Goal: Task Accomplishment & Management: Use online tool/utility

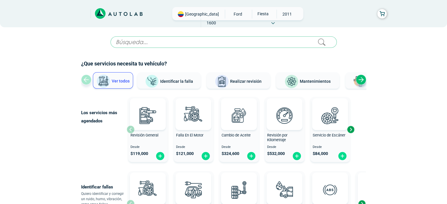
click at [181, 83] on span "Identificar la falla" at bounding box center [176, 81] width 33 height 5
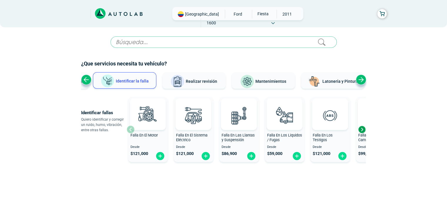
click at [362, 131] on div "Next slide" at bounding box center [361, 129] width 9 height 9
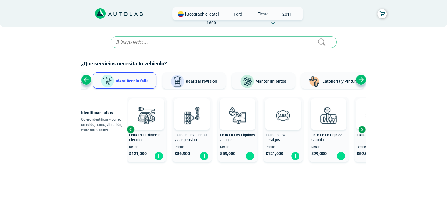
click at [362, 131] on div "Next slide" at bounding box center [361, 129] width 9 height 9
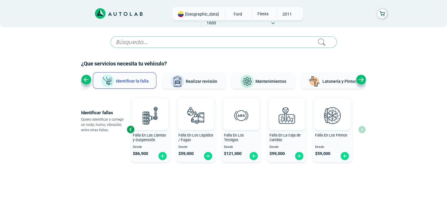
click at [362, 131] on div "Falla En El Motor Desde $ 121,000 Falla En El Sistema Eléctrico Desde $ 121,000…" at bounding box center [246, 130] width 239 height 70
click at [235, 40] on input "text" at bounding box center [223, 41] width 226 height 11
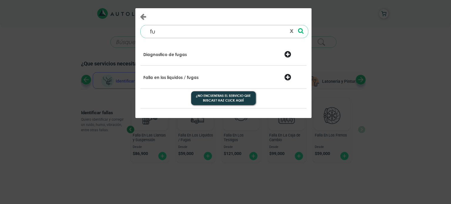
type input "fu"
click at [284, 60] on div "Diagnostico de fugas" at bounding box center [223, 55] width 169 height 15
click at [288, 54] on div at bounding box center [294, 55] width 28 height 8
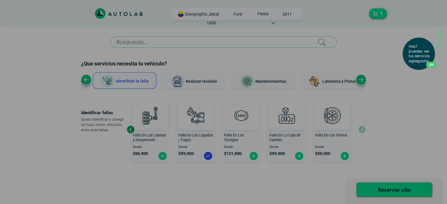
click at [382, 10] on div "Aquí puedes ver tus servicios agregados. OK .aex,.bex{fill:none!important;strok…" at bounding box center [223, 102] width 447 height 204
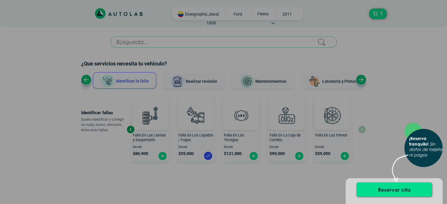
click at [399, 43] on div "× ¡Reserva tranquilo! Sin datos de tarjeta ni pagos" at bounding box center [223, 102] width 447 height 204
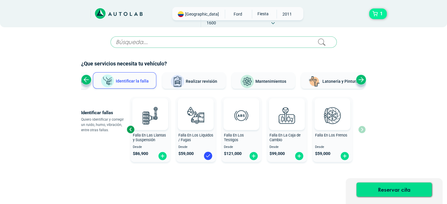
click at [380, 11] on span "1" at bounding box center [381, 14] width 6 height 10
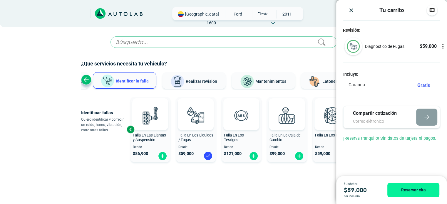
click at [193, 11] on span "[GEOGRAPHIC_DATA]" at bounding box center [202, 14] width 34 height 6
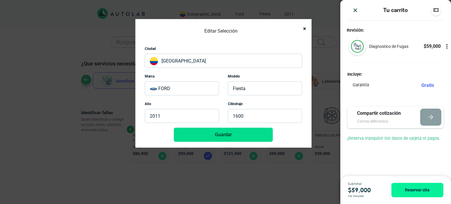
drag, startPoint x: 134, startPoint y: 25, endPoint x: 76, endPoint y: 25, distance: 57.9
click at [76, 25] on div "Editar Selección Ciudad [GEOGRAPHIC_DATA] [PERSON_NAME] Modelo FIESTA Año 2011 …" at bounding box center [225, 102] width 451 height 204
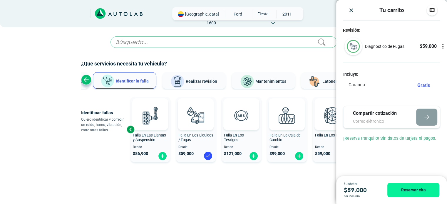
click at [76, 25] on div "Bogotá FORD" at bounding box center [223, 13] width 447 height 27
click at [103, 14] on icon at bounding box center [102, 12] width 4 height 6
